Goal: Information Seeking & Learning: Find specific fact

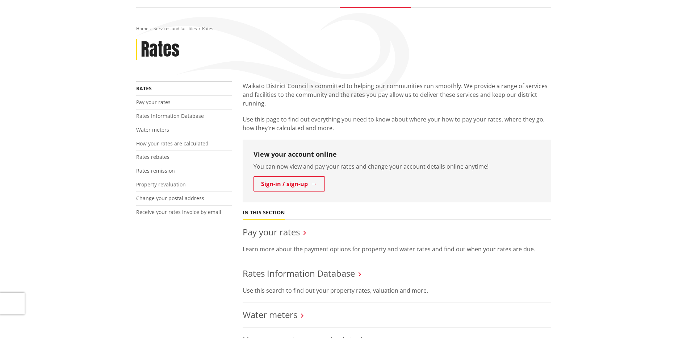
scroll to position [145, 0]
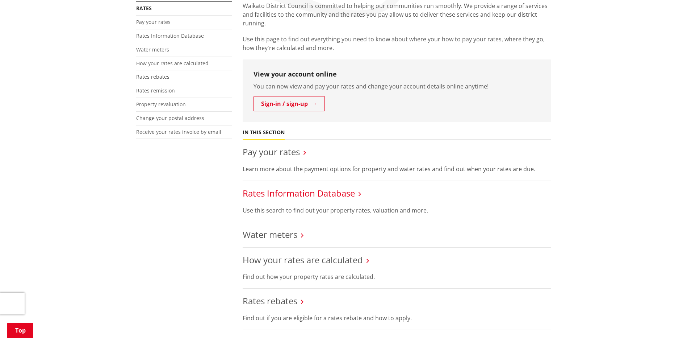
click at [289, 195] on link "Rates Information Database" at bounding box center [299, 193] width 112 height 12
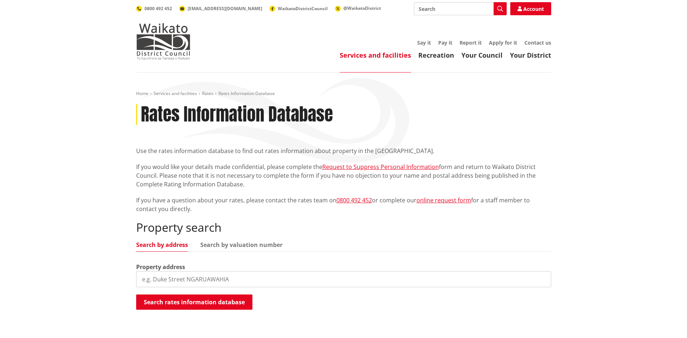
scroll to position [36, 0]
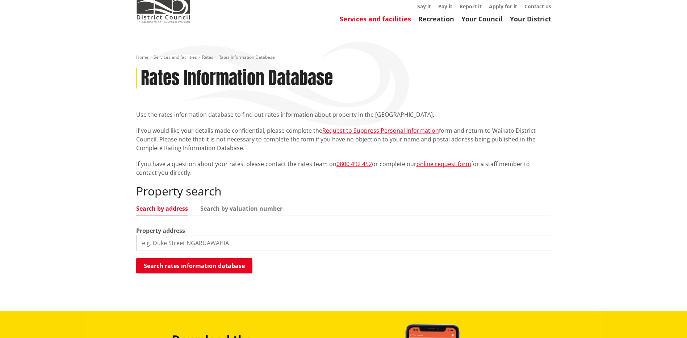
click at [216, 240] on input "search" at bounding box center [343, 243] width 415 height 16
type input "17B blunt road te kauwhata"
click at [229, 263] on button "Search rates information database" at bounding box center [194, 265] width 116 height 15
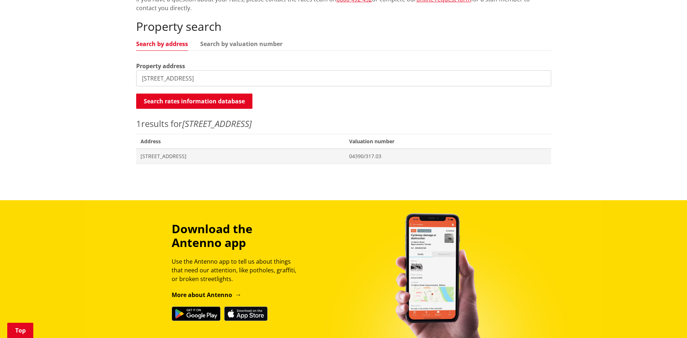
scroll to position [217, 0]
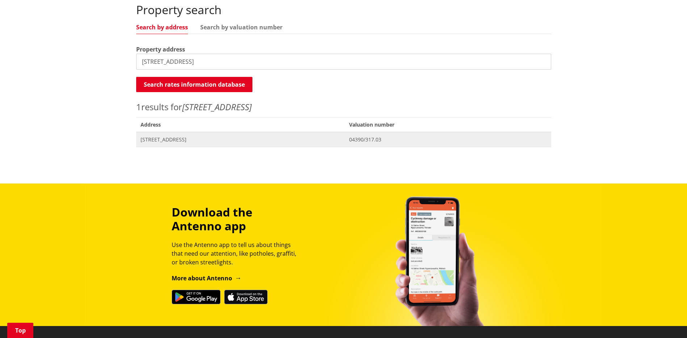
click at [162, 135] on span "Address 17B Blunt Road TE KAUWHATA" at bounding box center [240, 139] width 209 height 15
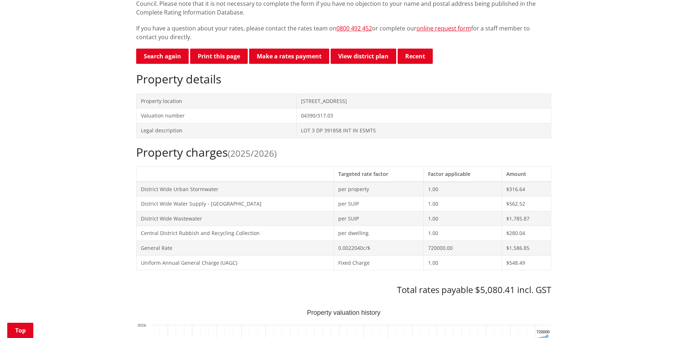
scroll to position [279, 0]
